Goal: Information Seeking & Learning: Check status

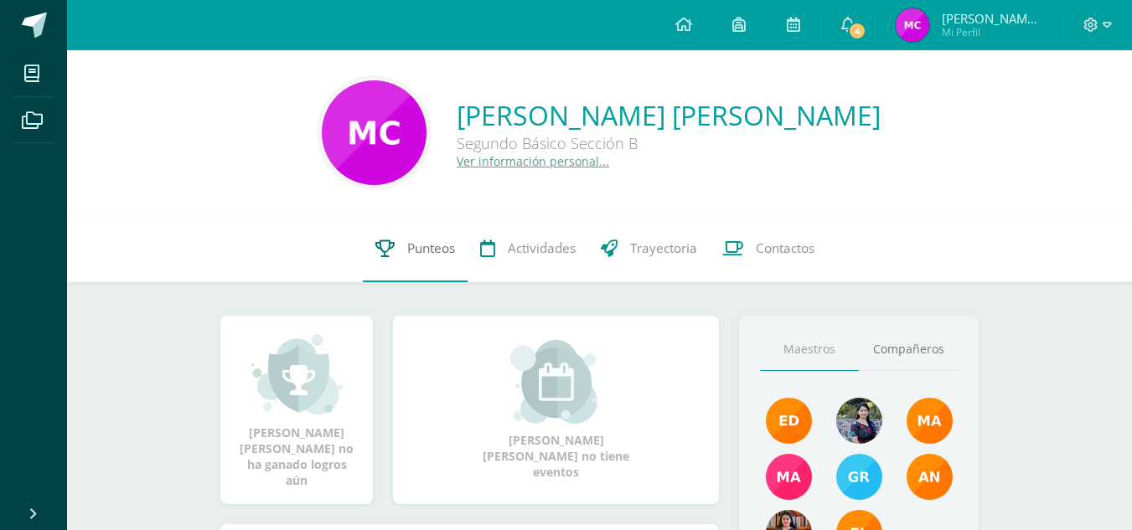
click at [375, 251] on icon at bounding box center [384, 249] width 19 height 18
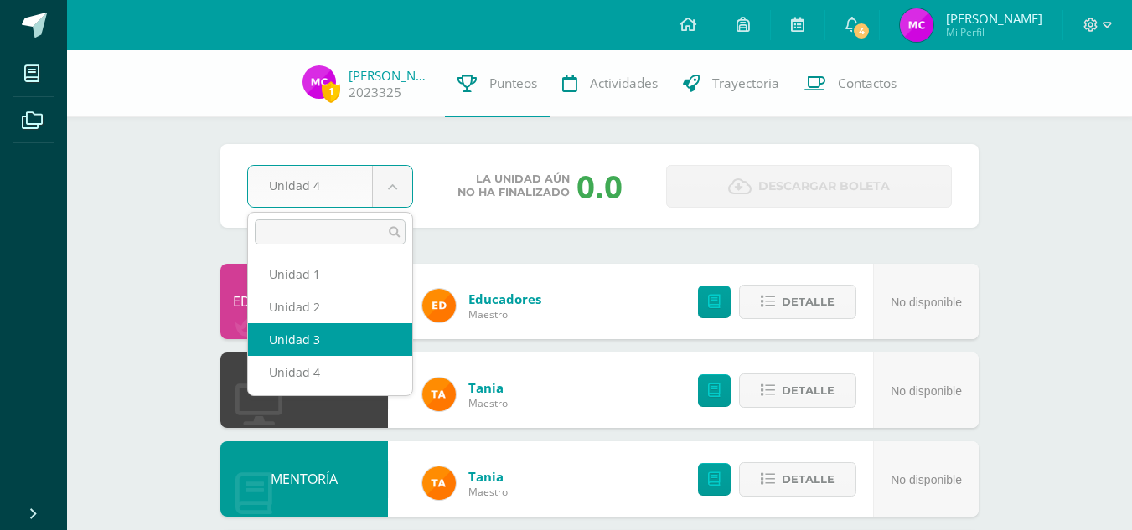
select select "Unidad 3"
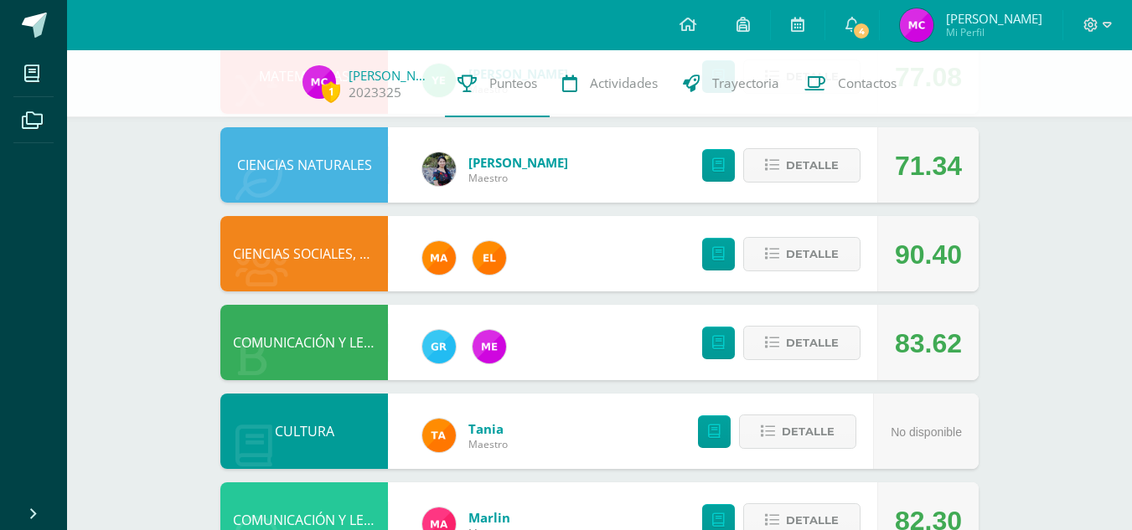
scroll to position [495, 0]
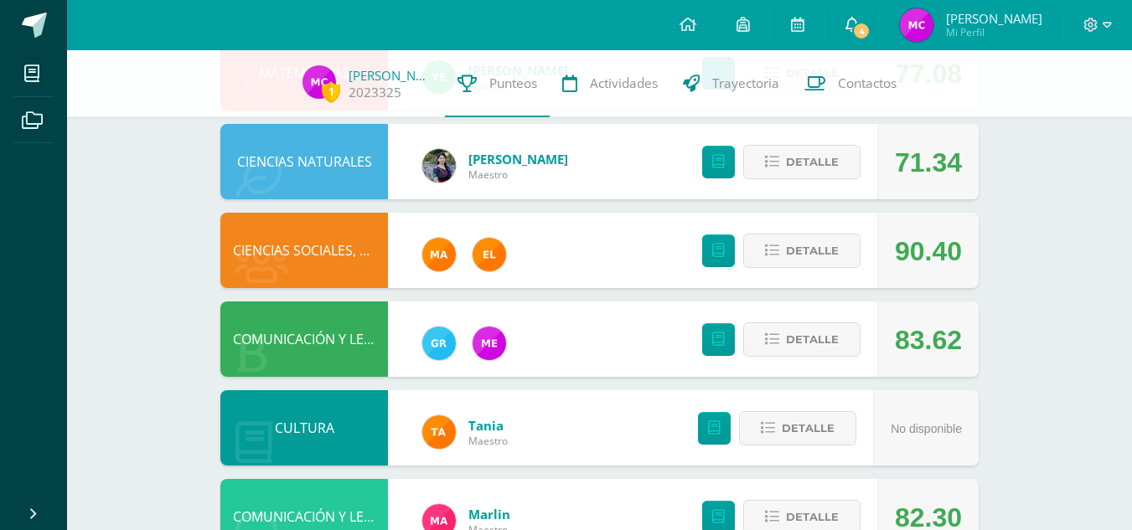
click at [847, 23] on icon at bounding box center [851, 24] width 13 height 15
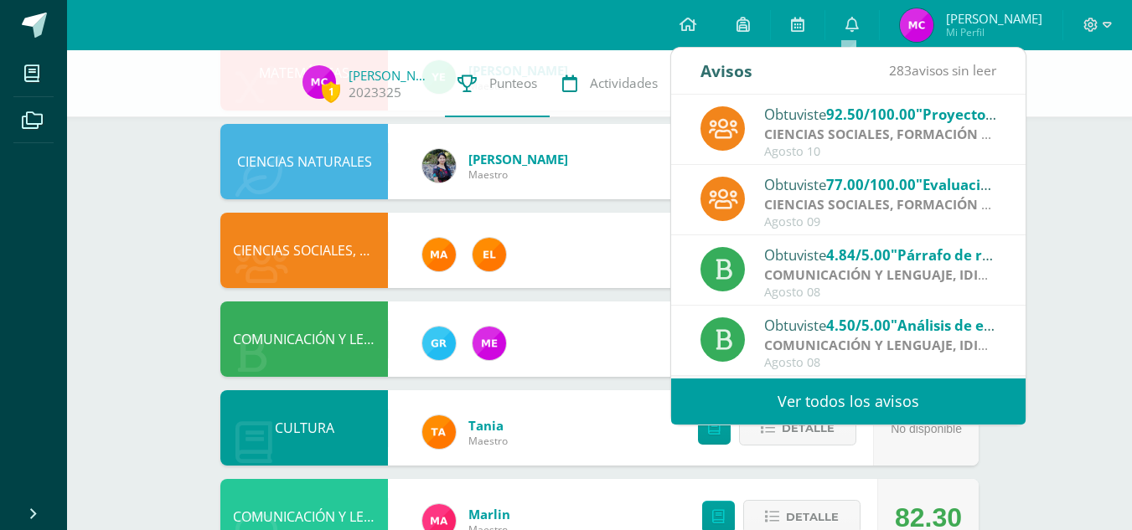
click at [845, 138] on strong "CIENCIAS SOCIALES, FORMACIÓN CIUDADANA E INTERCULTURALIDAD" at bounding box center [990, 134] width 453 height 18
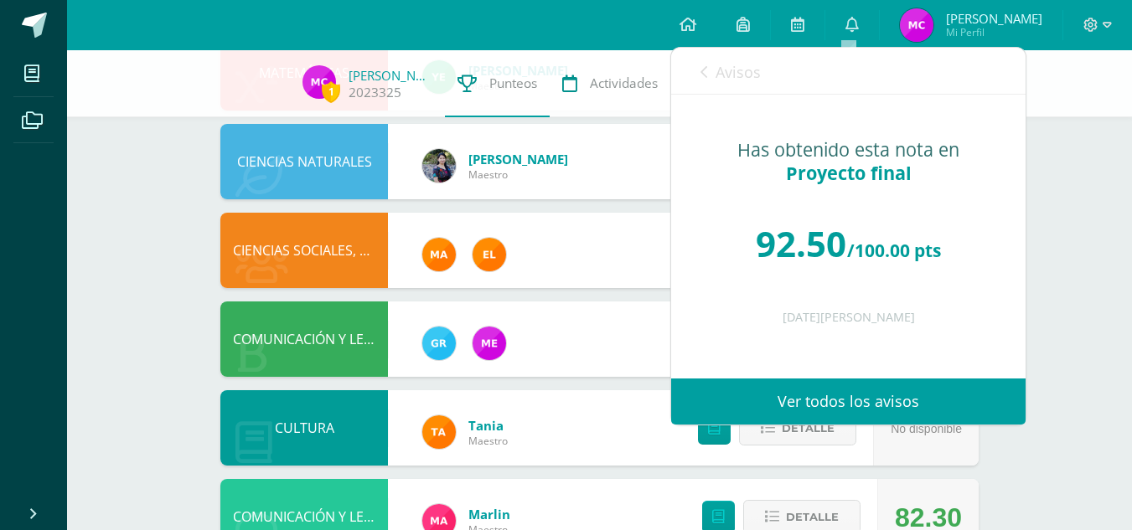
click at [821, 132] on div "Obtuviste 92.50/100.00 "Proyecto final" en CIENCIAS SOCIALES, FORMACIÓN CIUDADA…" at bounding box center [671, 237] width 709 height 284
click at [696, 72] on div "Avisos 283 avisos sin leer Avisos" at bounding box center [848, 71] width 354 height 47
click at [704, 66] on icon at bounding box center [704, 71] width 7 height 13
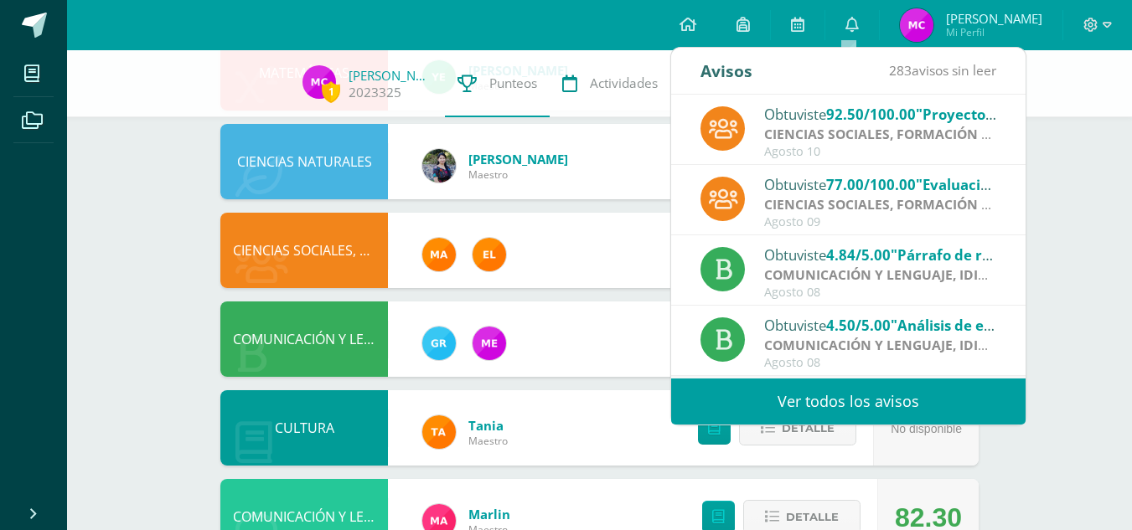
click at [802, 191] on div "Obtuviste 77.00/100.00 "Evaluación final" en CIENCIAS SOCIALES, FORMACIÓN CIUDA…" at bounding box center [880, 184] width 233 height 22
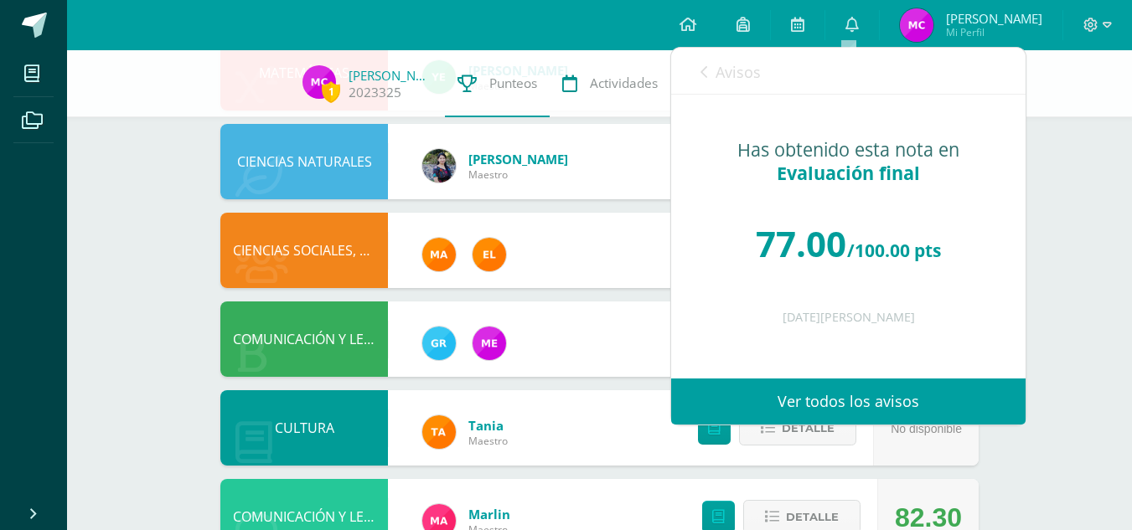
click at [705, 72] on icon at bounding box center [704, 71] width 7 height 13
